Goal: Find contact information: Find contact information

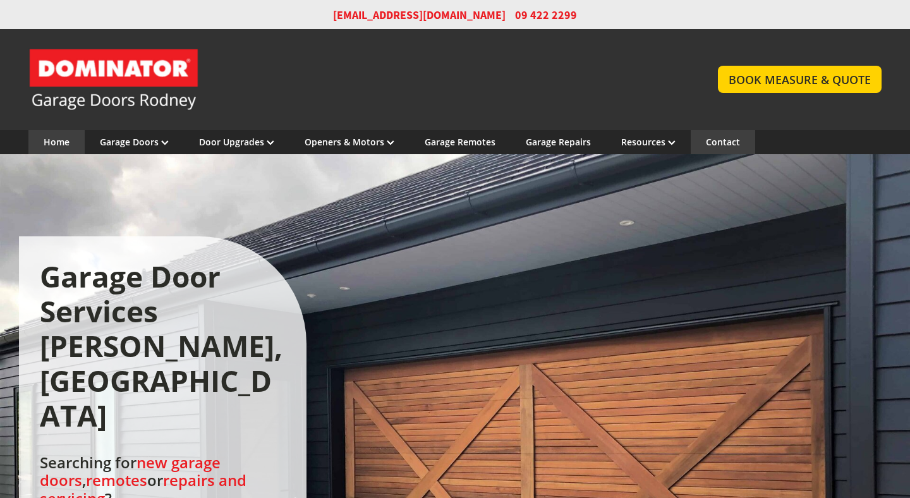
click at [709, 143] on link "Contact" at bounding box center [723, 142] width 34 height 12
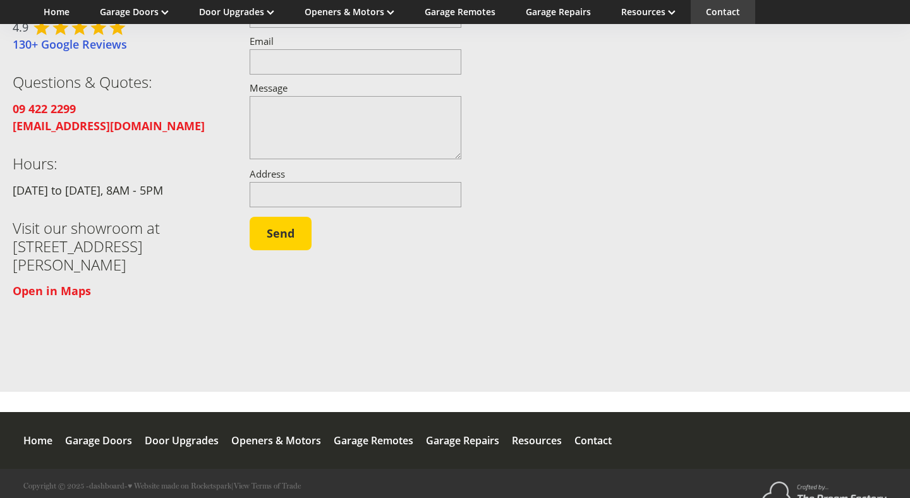
scroll to position [243, 0]
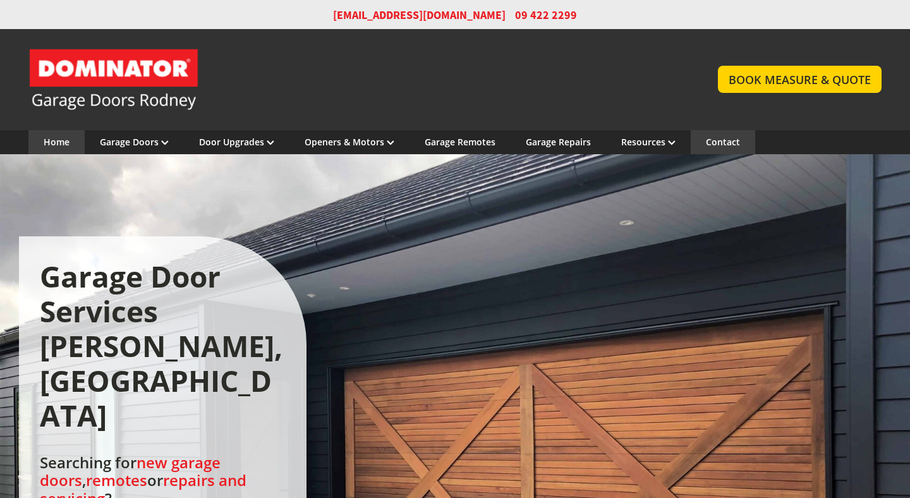
click at [708, 143] on link "Contact" at bounding box center [723, 142] width 34 height 12
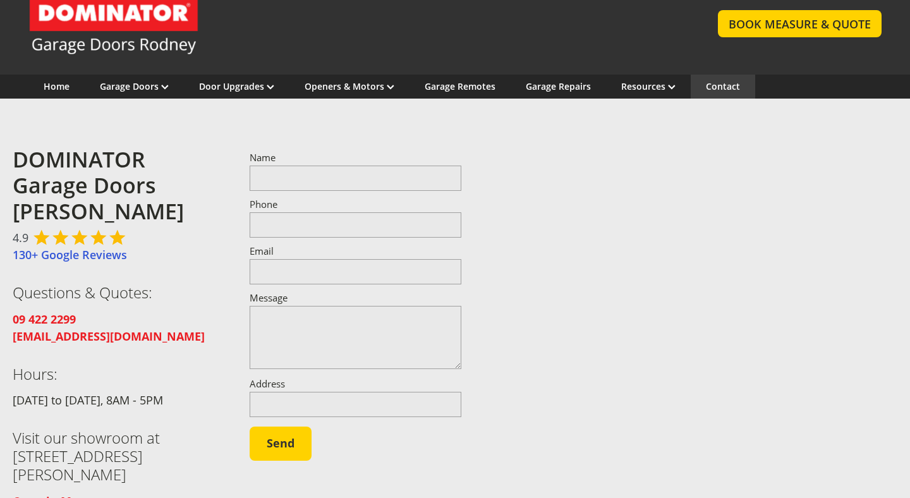
scroll to position [57, 0]
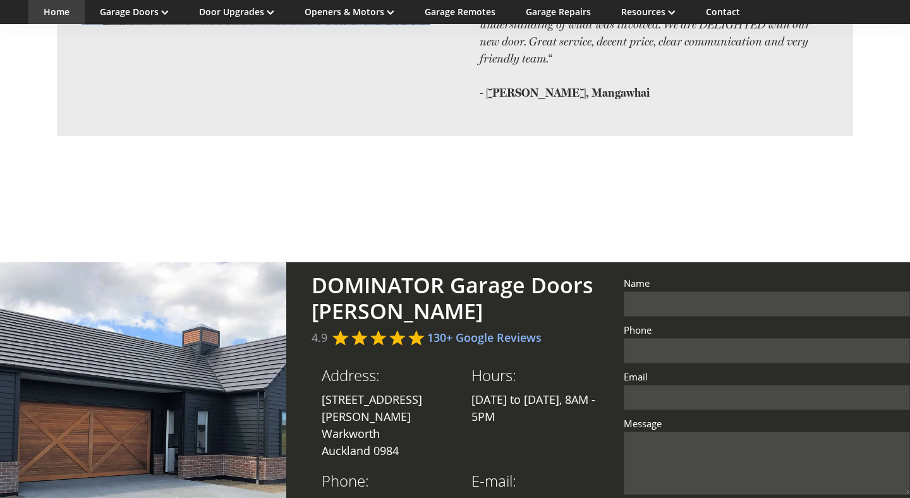
scroll to position [2423, 0]
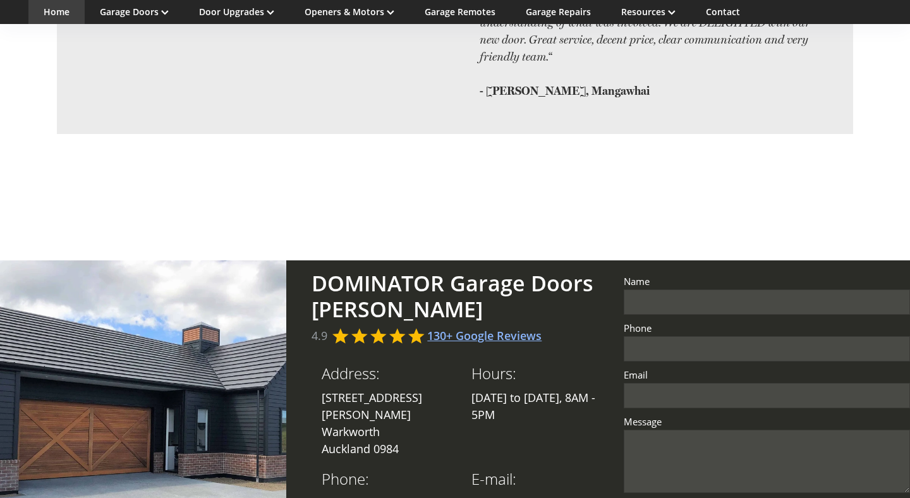
click at [484, 328] on link "130+ Google Reviews" at bounding box center [484, 335] width 114 height 15
